Goal: Use online tool/utility: Utilize a website feature to perform a specific function

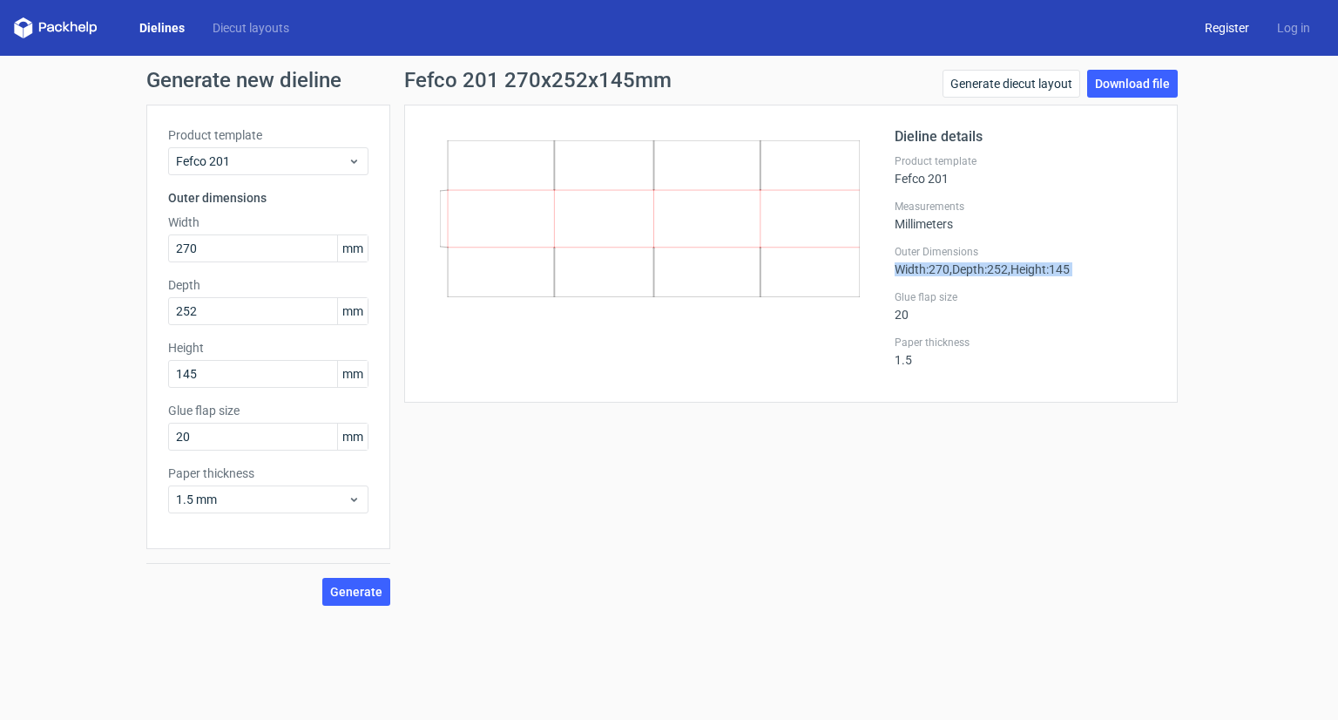
click at [1236, 29] on link "Register" at bounding box center [1227, 27] width 72 height 17
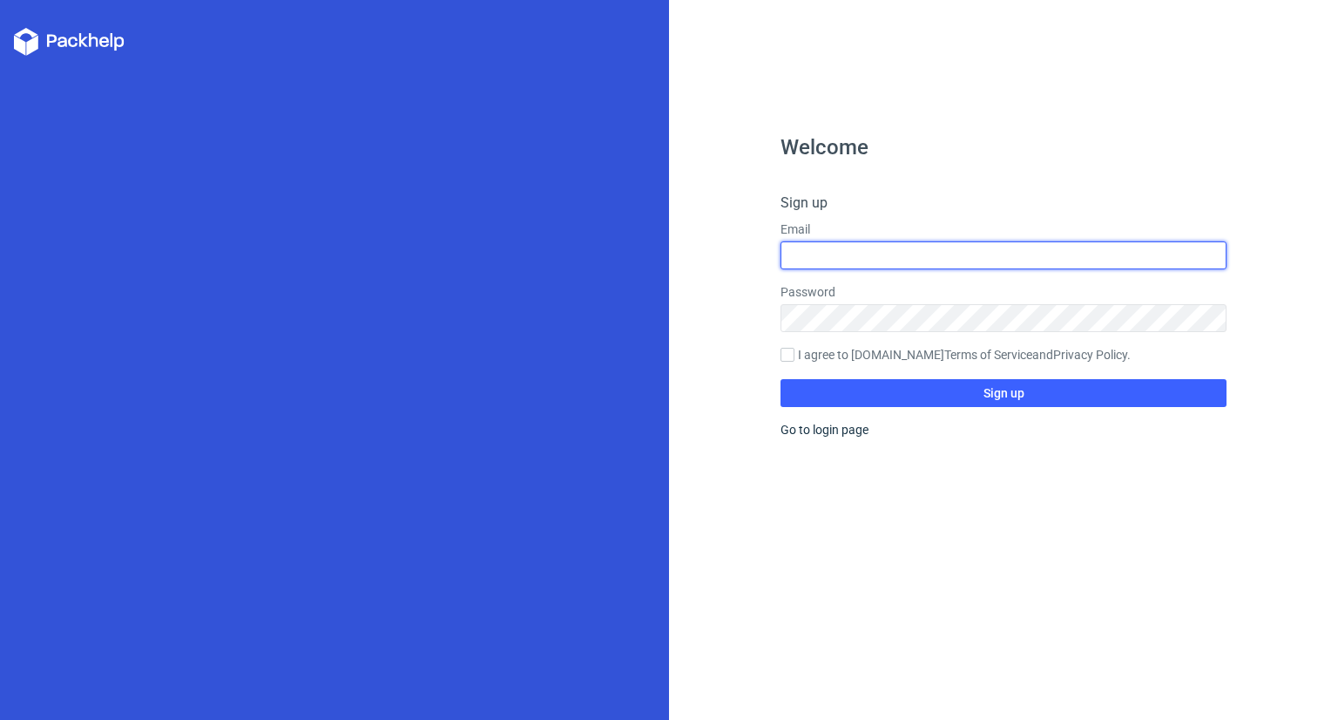
type input "[EMAIL_ADDRESS][DOMAIN_NAME]"
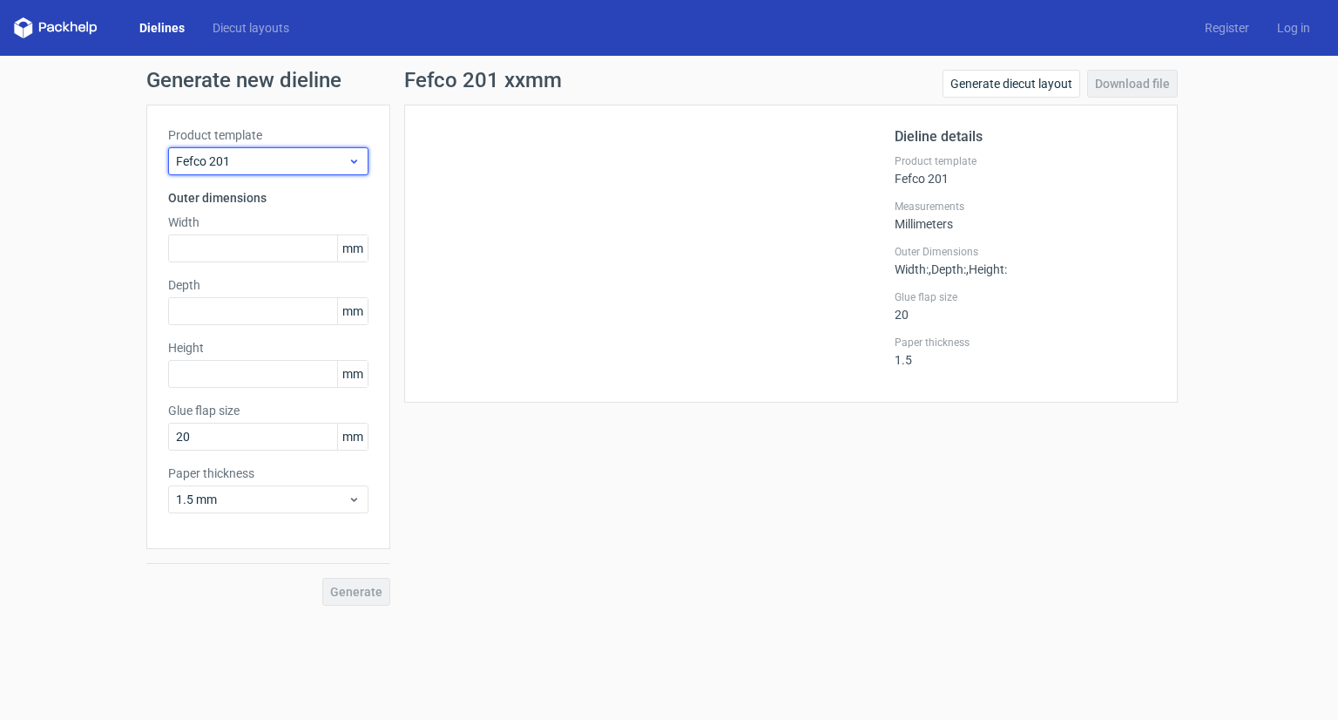
click at [227, 161] on span "Fefco 201" at bounding box center [262, 160] width 172 height 17
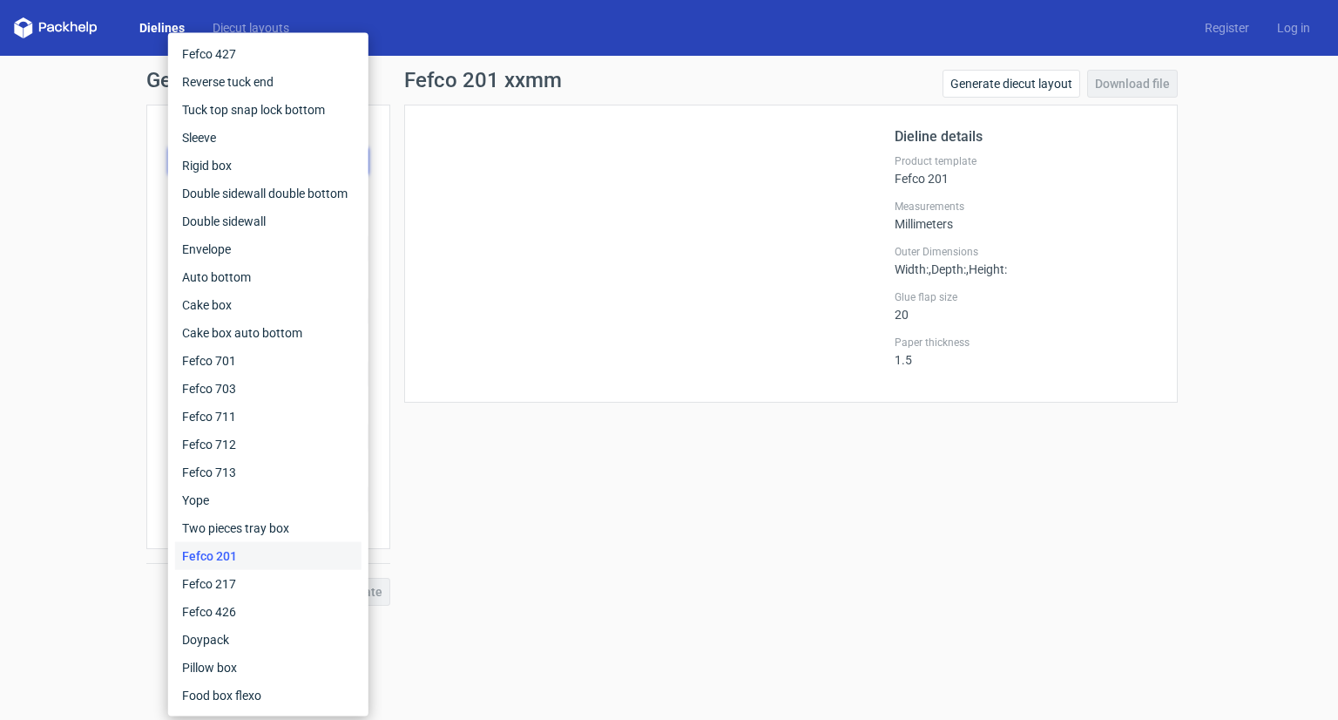
click at [249, 565] on div "Fefco 201" at bounding box center [268, 556] width 186 height 28
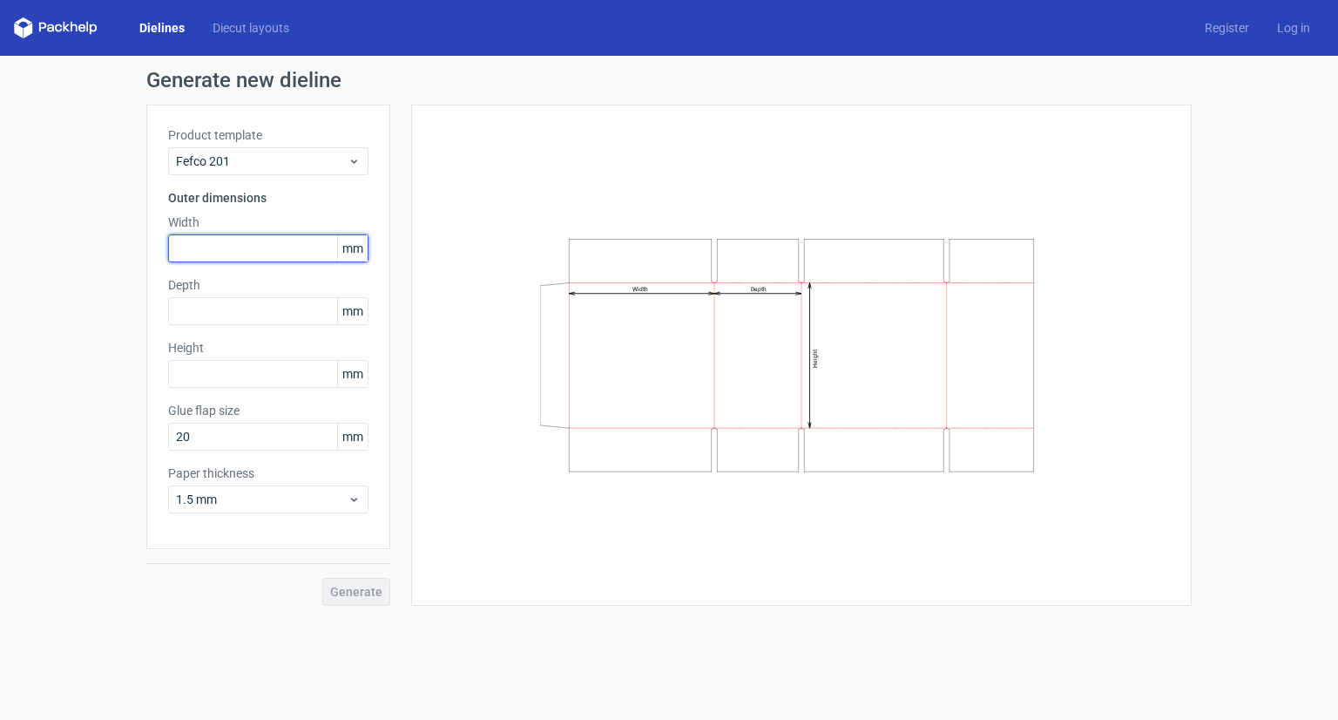
click at [232, 254] on input "text" at bounding box center [268, 248] width 200 height 28
type input "270"
type input "252"
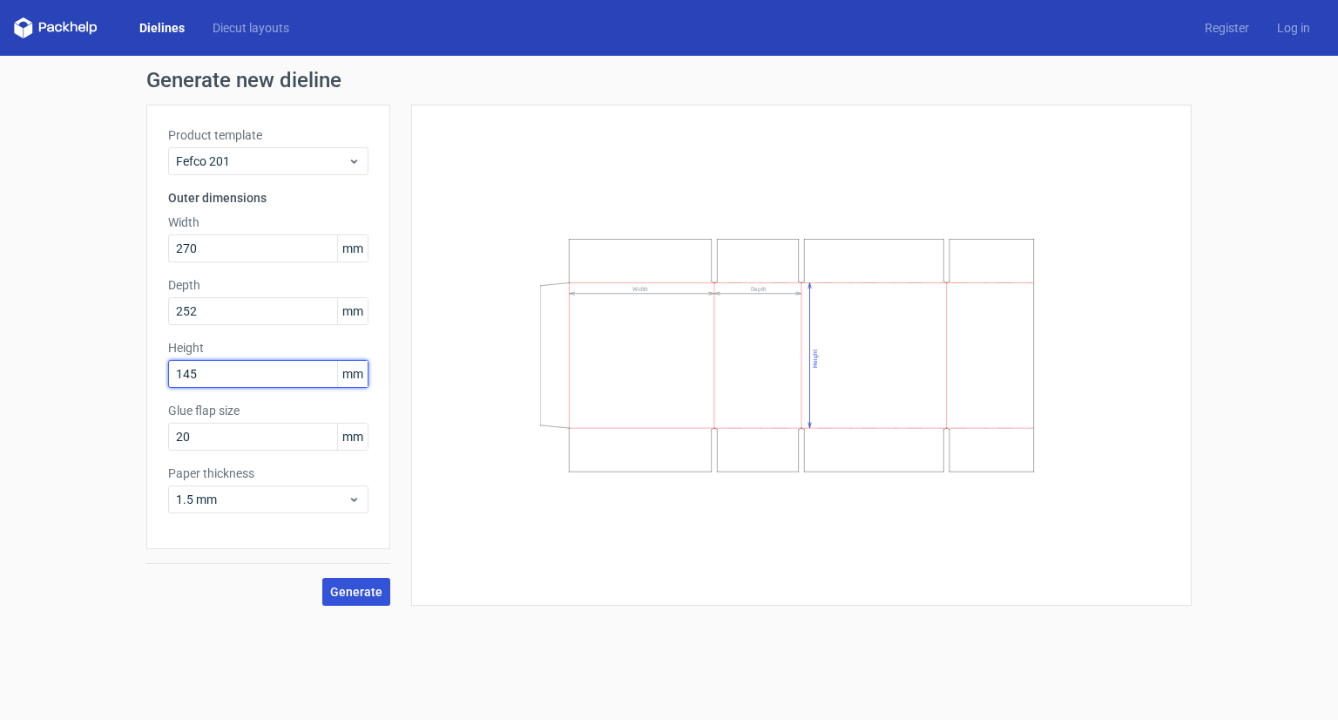
type input "145"
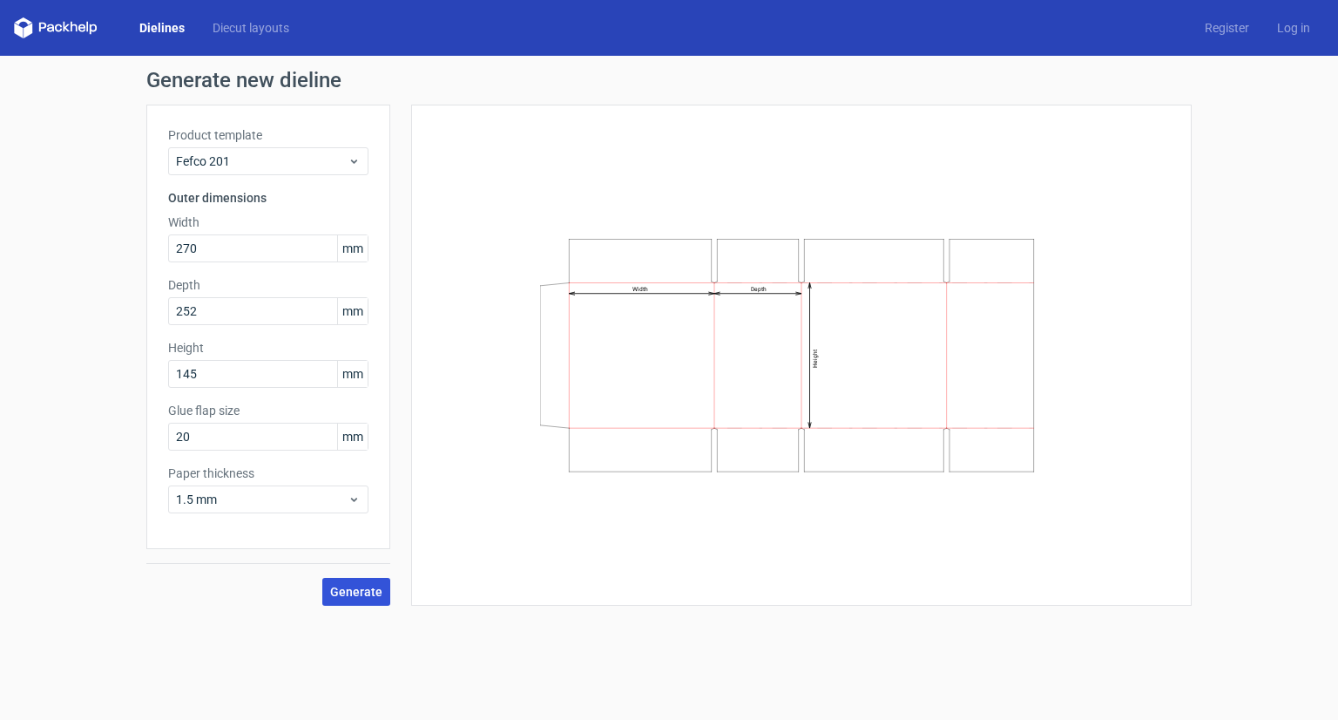
click at [352, 585] on span "Generate" at bounding box center [356, 591] width 52 height 12
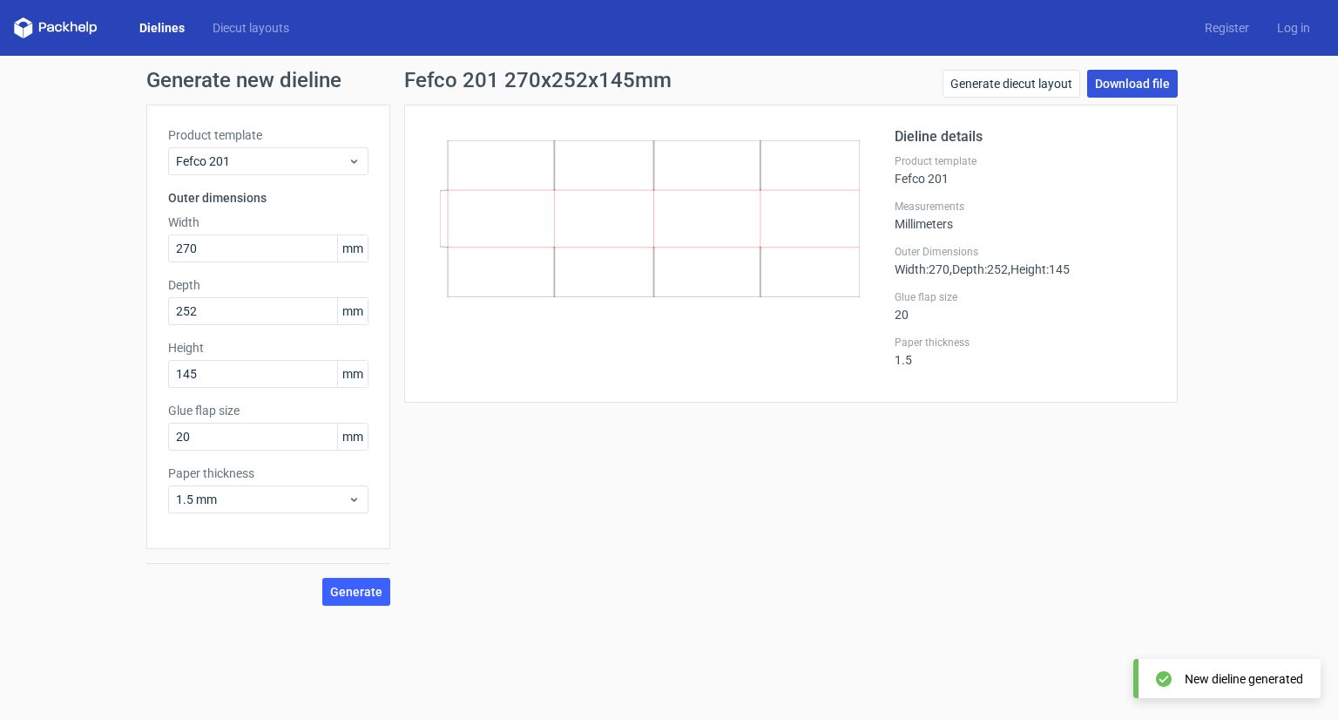
click at [1138, 76] on link "Download file" at bounding box center [1132, 84] width 91 height 28
